Goal: Transaction & Acquisition: Obtain resource

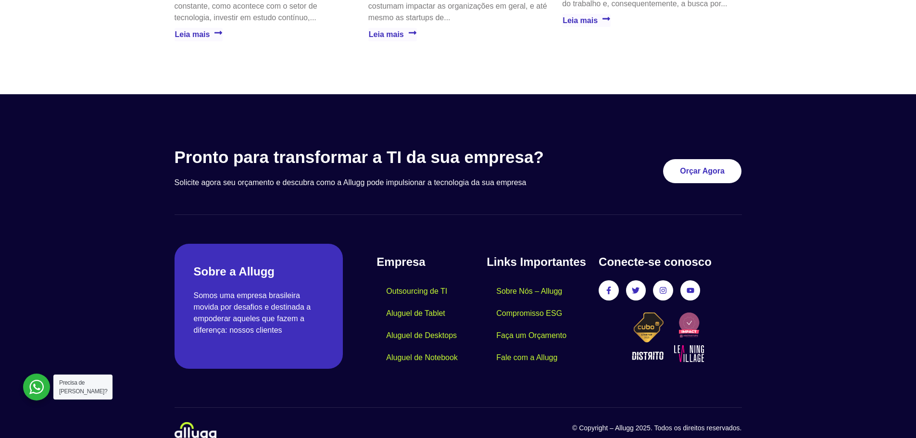
scroll to position [2773, 0]
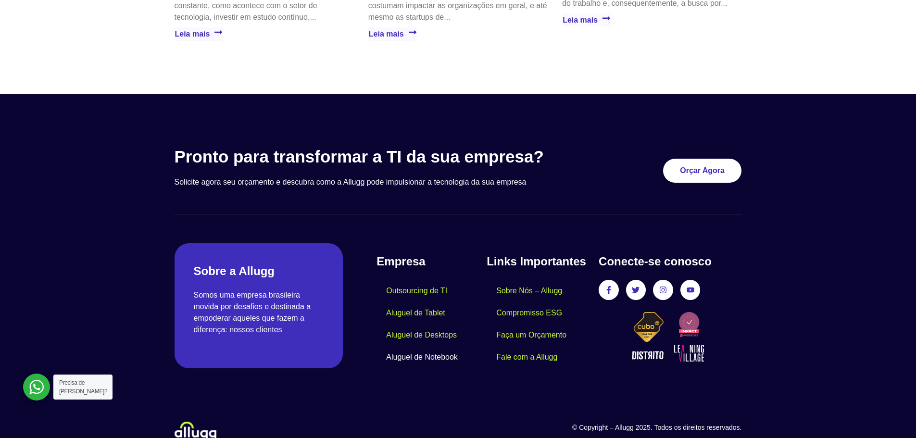
click at [441, 346] on link "Aluguel de Notebook" at bounding box center [421, 357] width 91 height 22
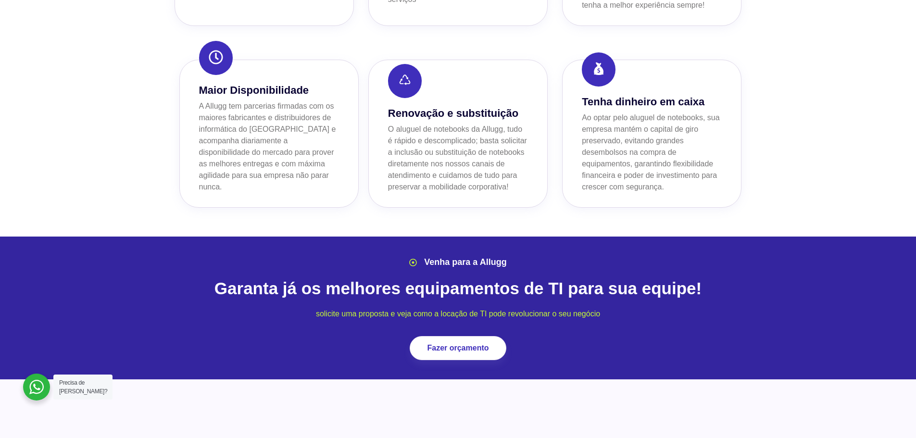
scroll to position [962, 0]
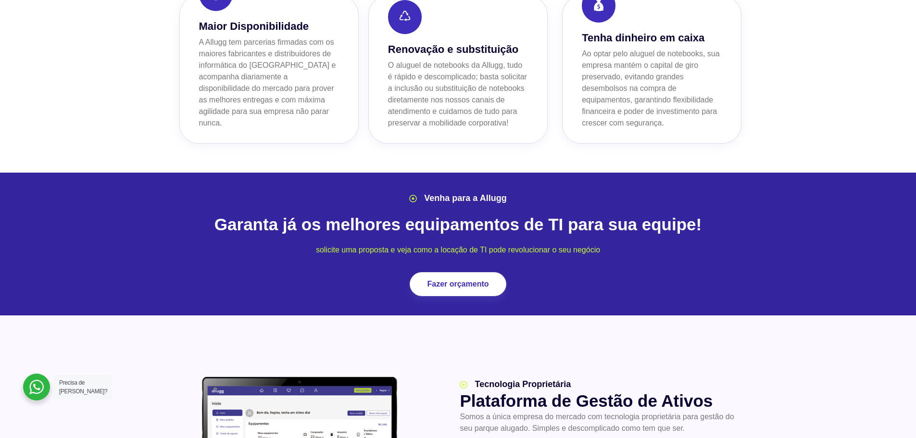
click at [38, 386] on div at bounding box center [36, 387] width 27 height 27
